Goal: Navigation & Orientation: Find specific page/section

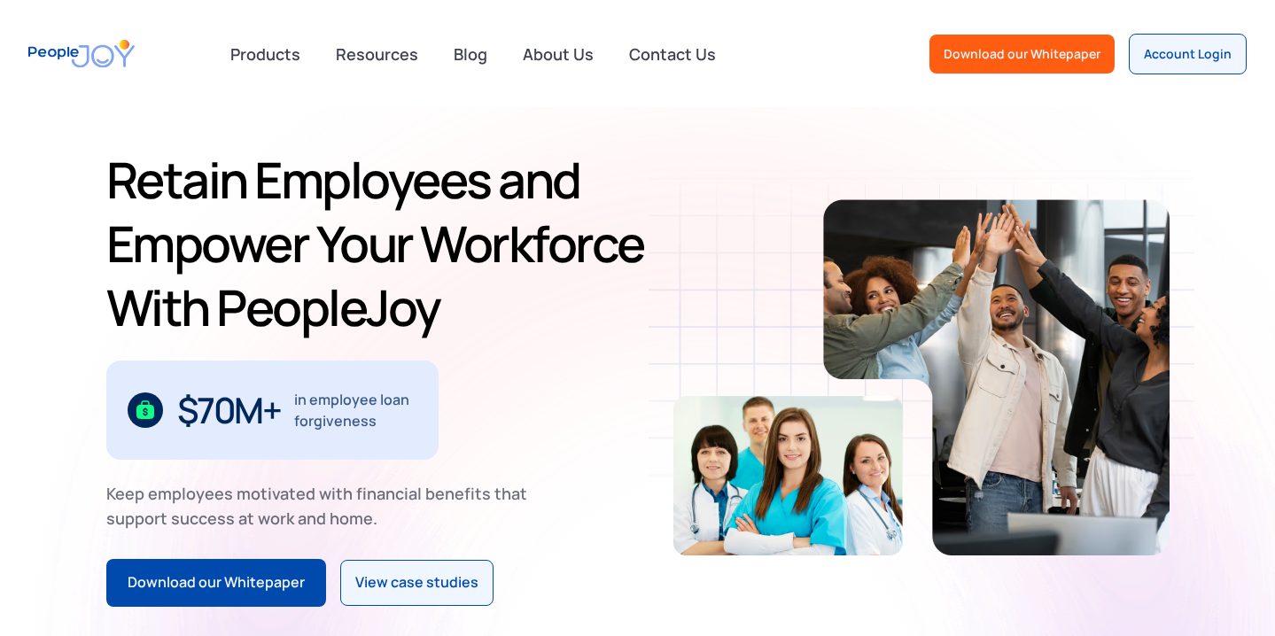
scroll to position [32, 0]
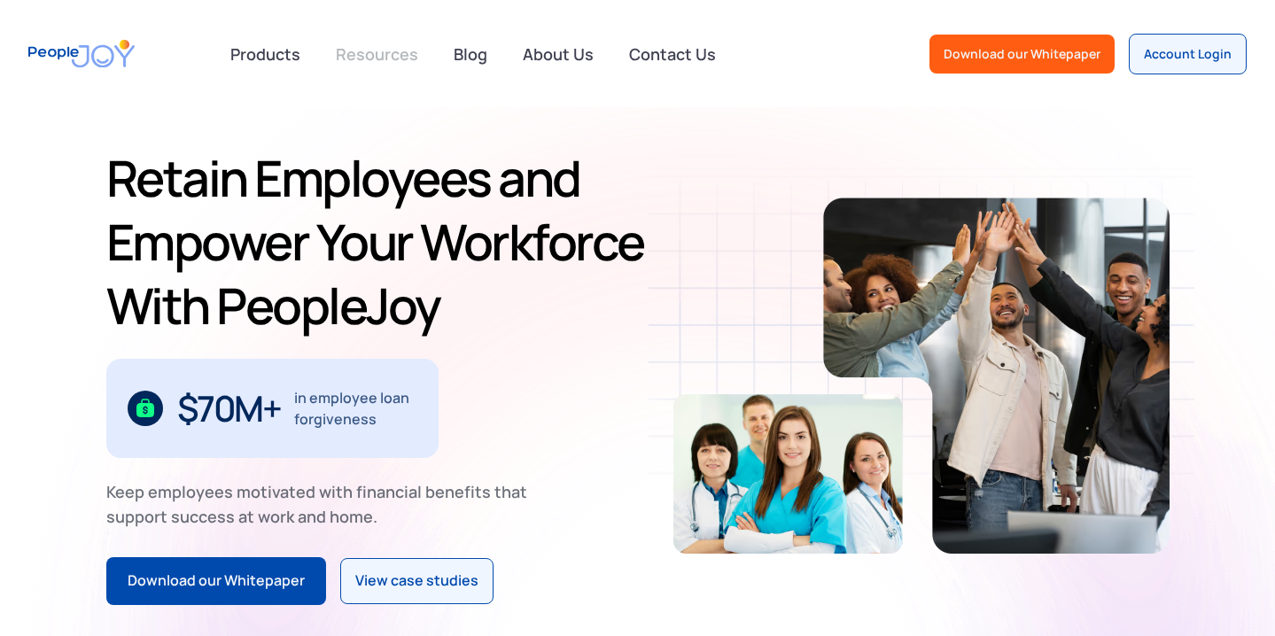
click at [370, 43] on link "Resources" at bounding box center [377, 54] width 104 height 39
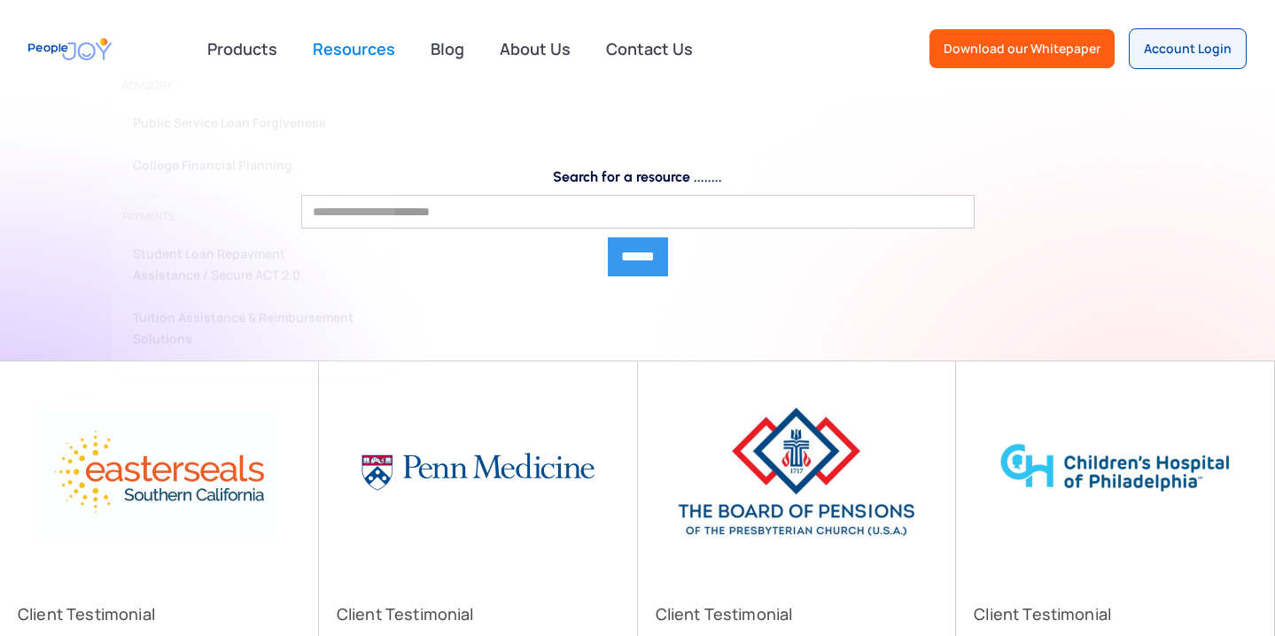
click at [257, 58] on div "Products advisory Public Service Loan Forgiveness College Financial Planning PA…" at bounding box center [242, 48] width 91 height 35
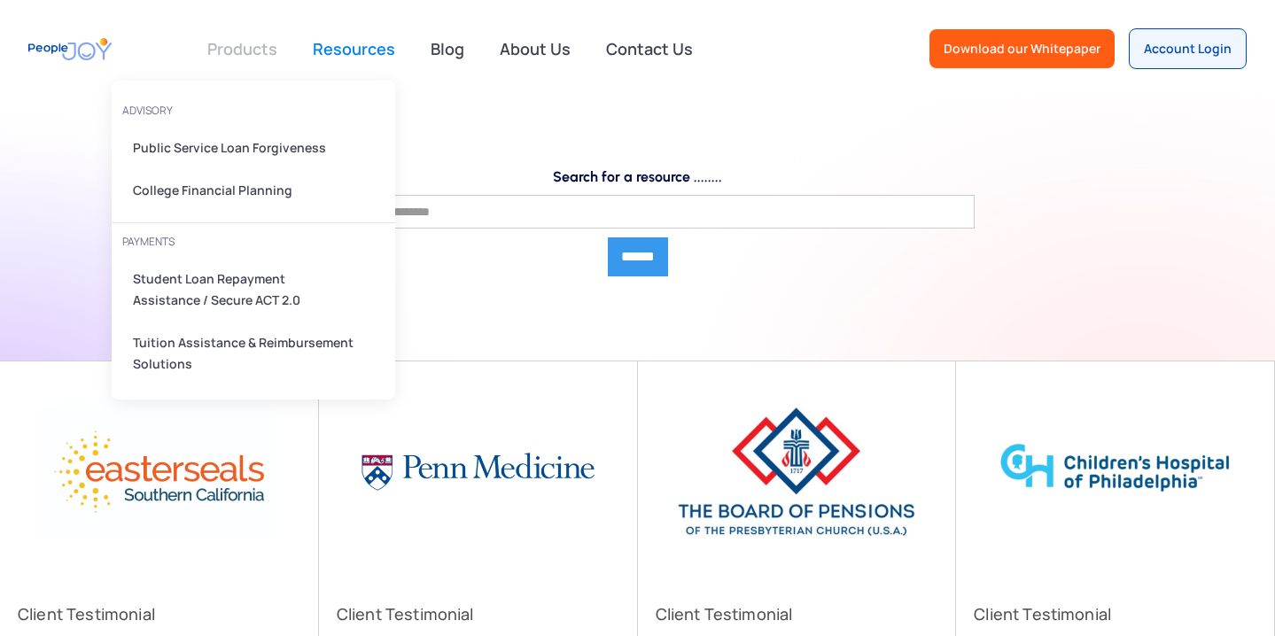
click at [268, 52] on link at bounding box center [242, 48] width 91 height 35
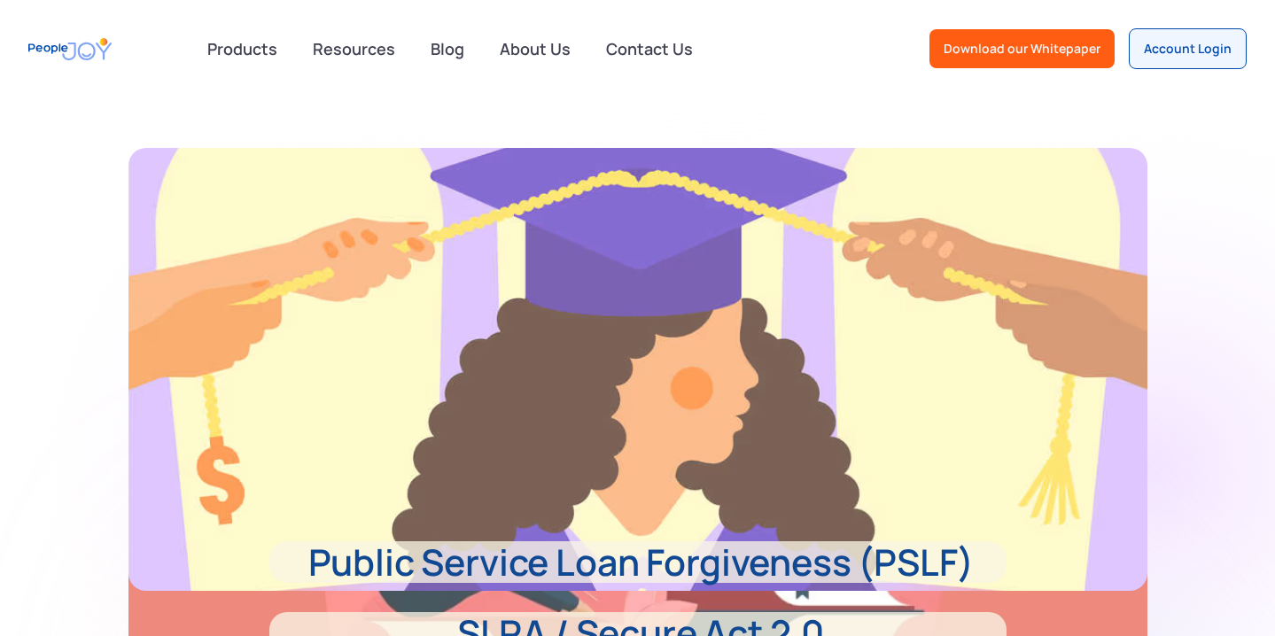
scroll to position [186, 0]
